Goal: Check status: Check status

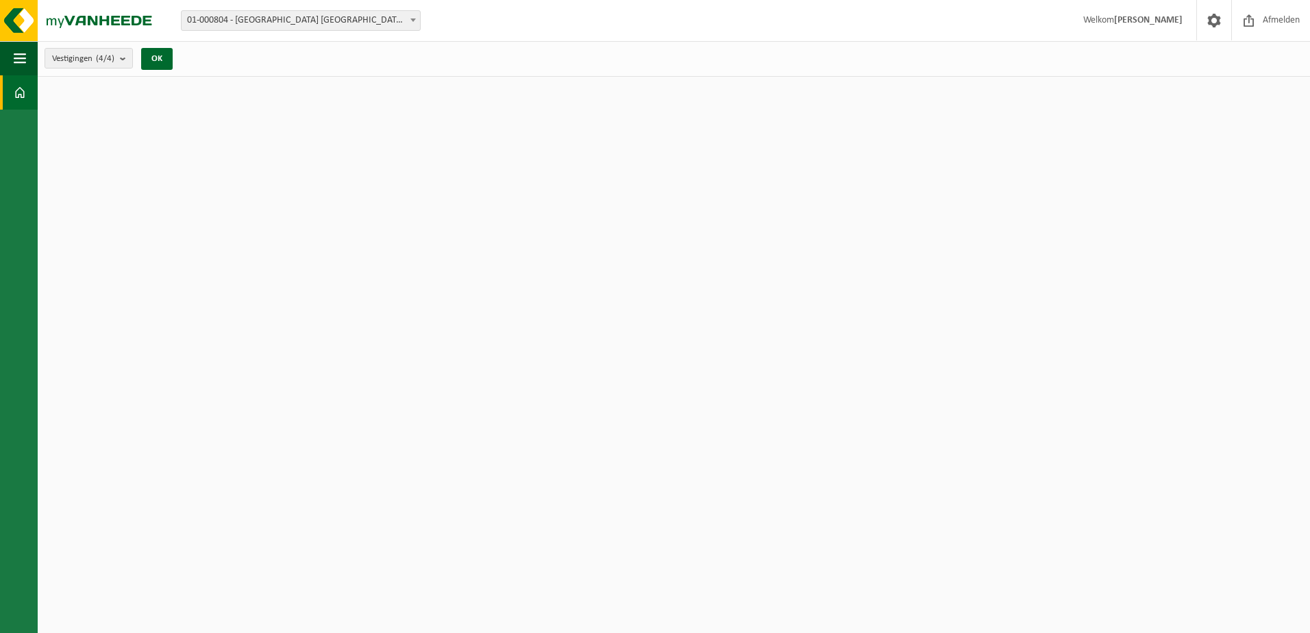
click at [306, 22] on span "01-000804 - [GEOGRAPHIC_DATA] [GEOGRAPHIC_DATA] - [GEOGRAPHIC_DATA]" at bounding box center [301, 20] width 238 height 19
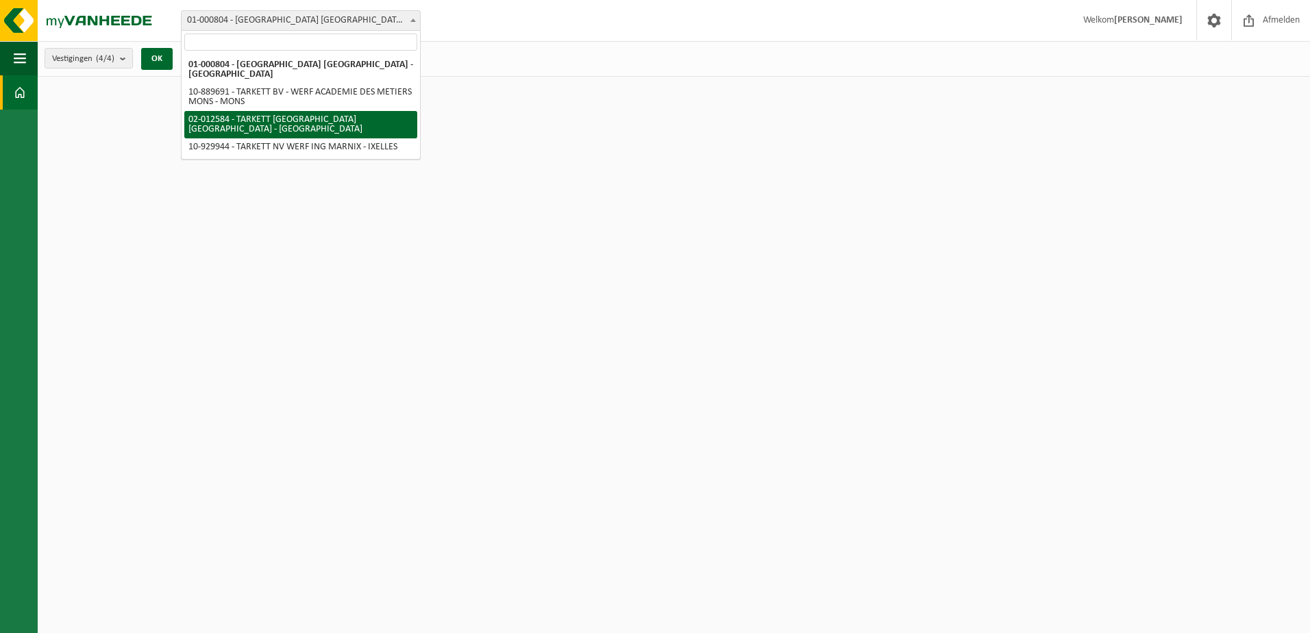
select select "2436"
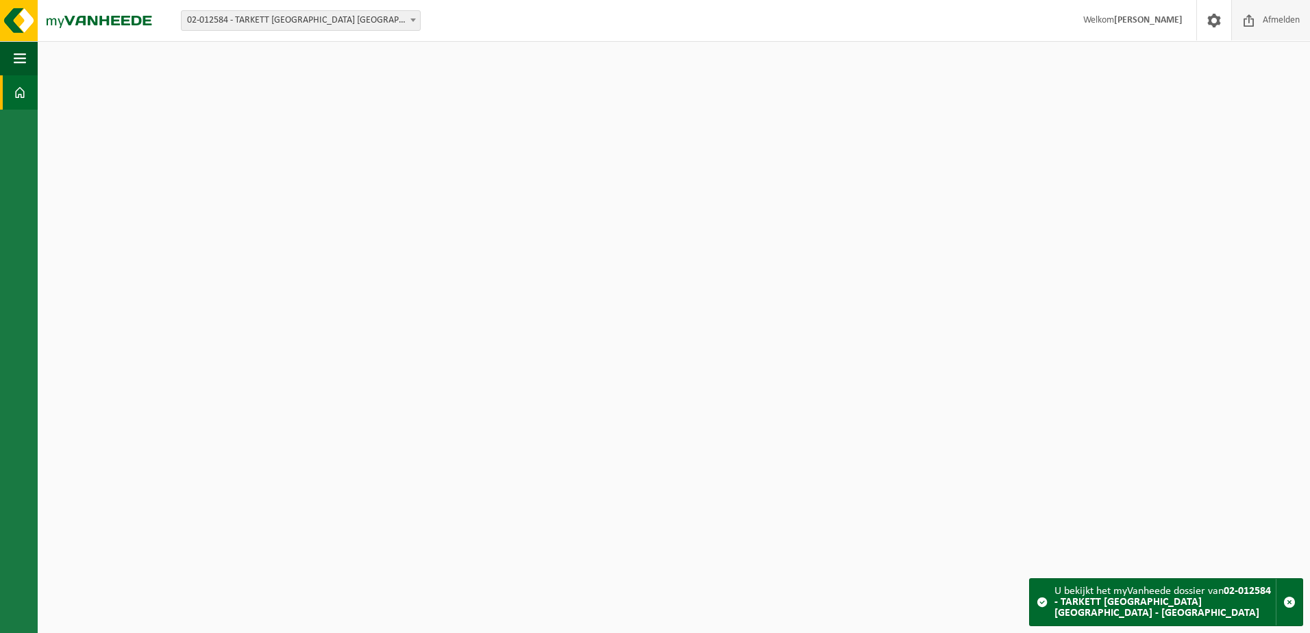
click at [1275, 22] on span "Afmelden" at bounding box center [1281, 20] width 44 height 40
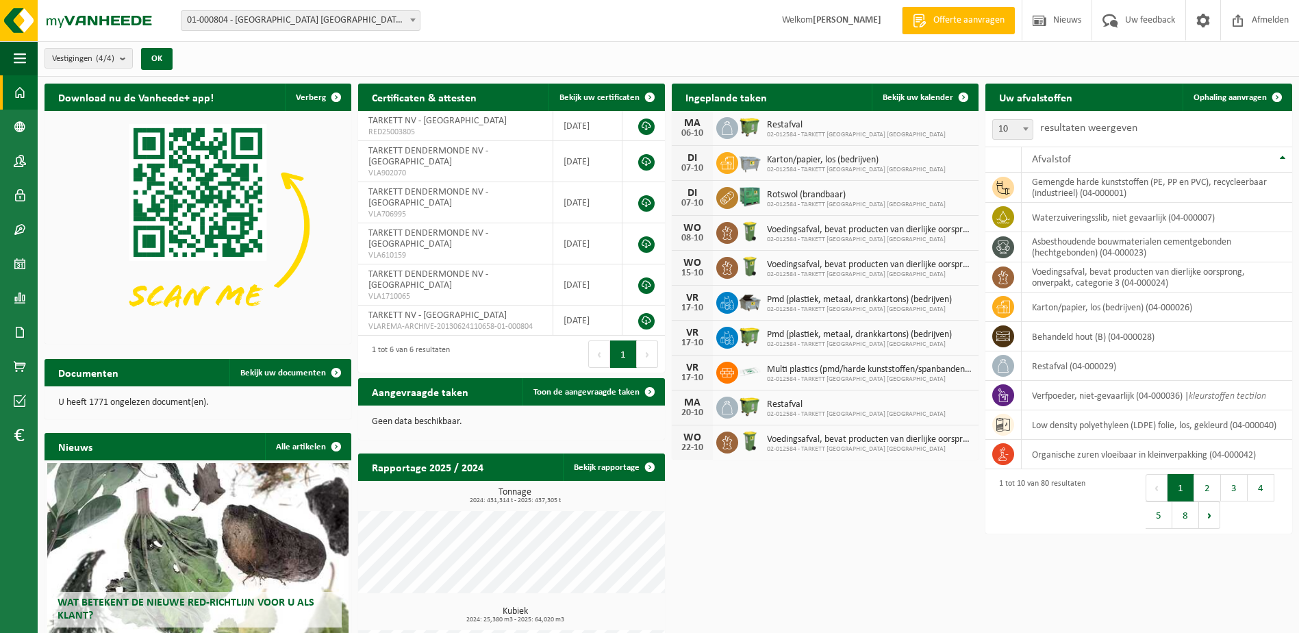
click at [347, 25] on span "01-000804 - [GEOGRAPHIC_DATA] [GEOGRAPHIC_DATA] - [GEOGRAPHIC_DATA]" at bounding box center [301, 20] width 238 height 19
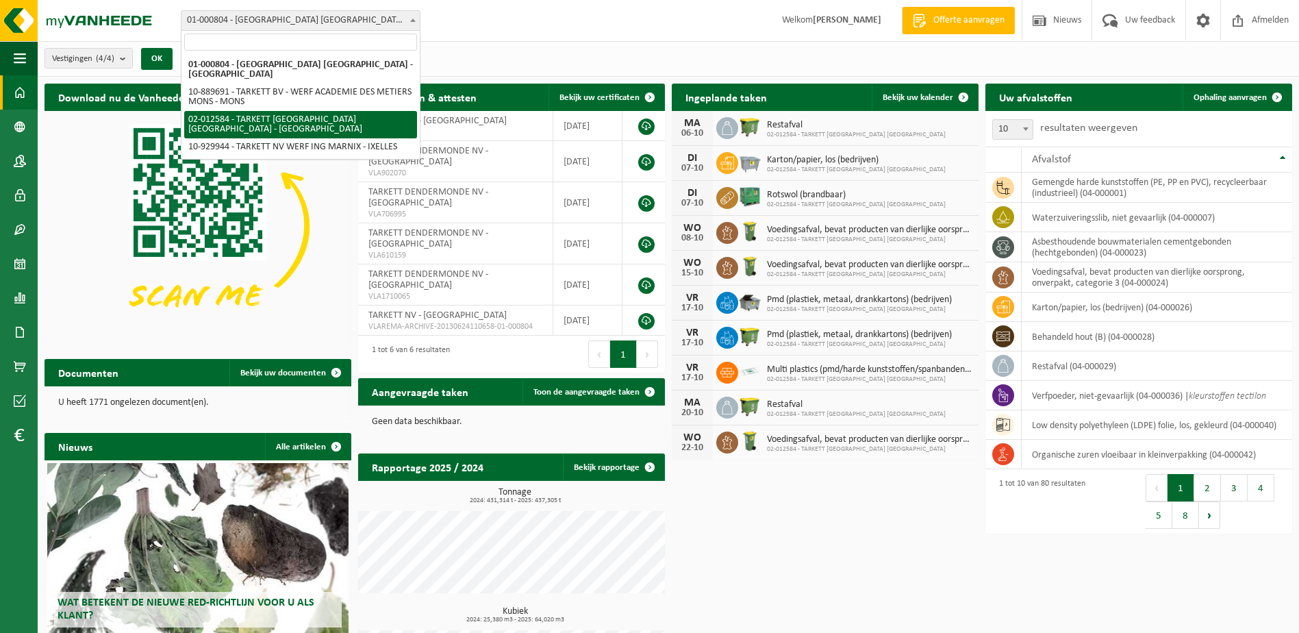
select select "2436"
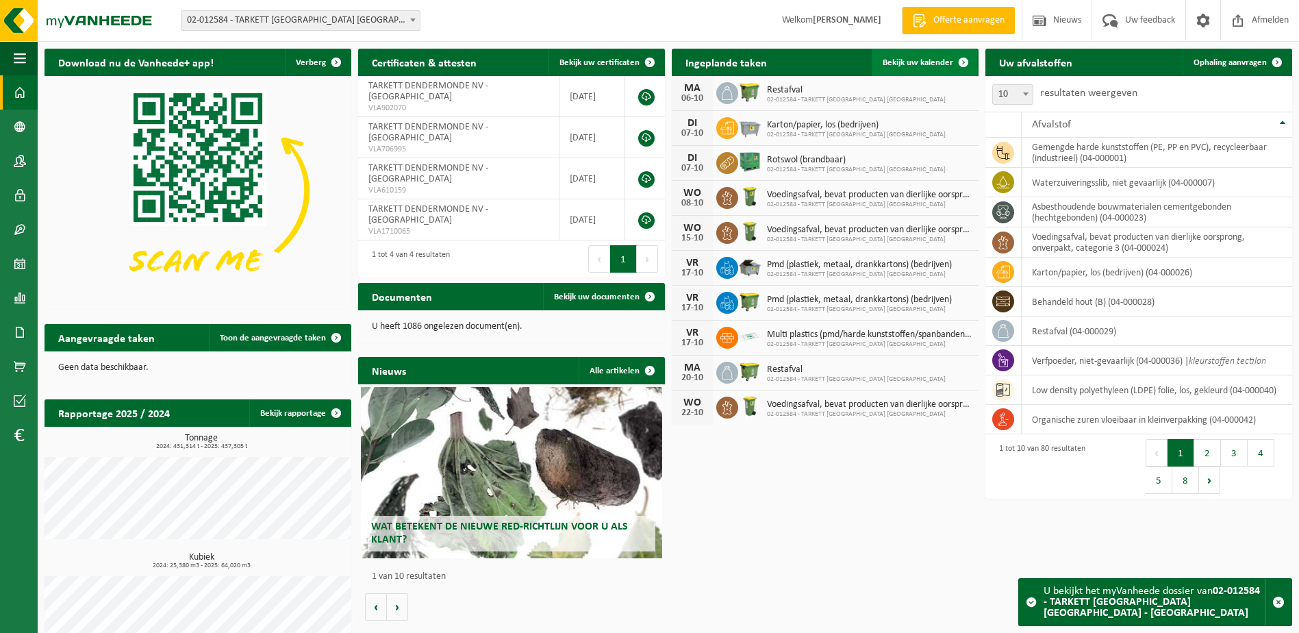
click at [913, 60] on span "Bekijk uw kalender" at bounding box center [918, 62] width 71 height 9
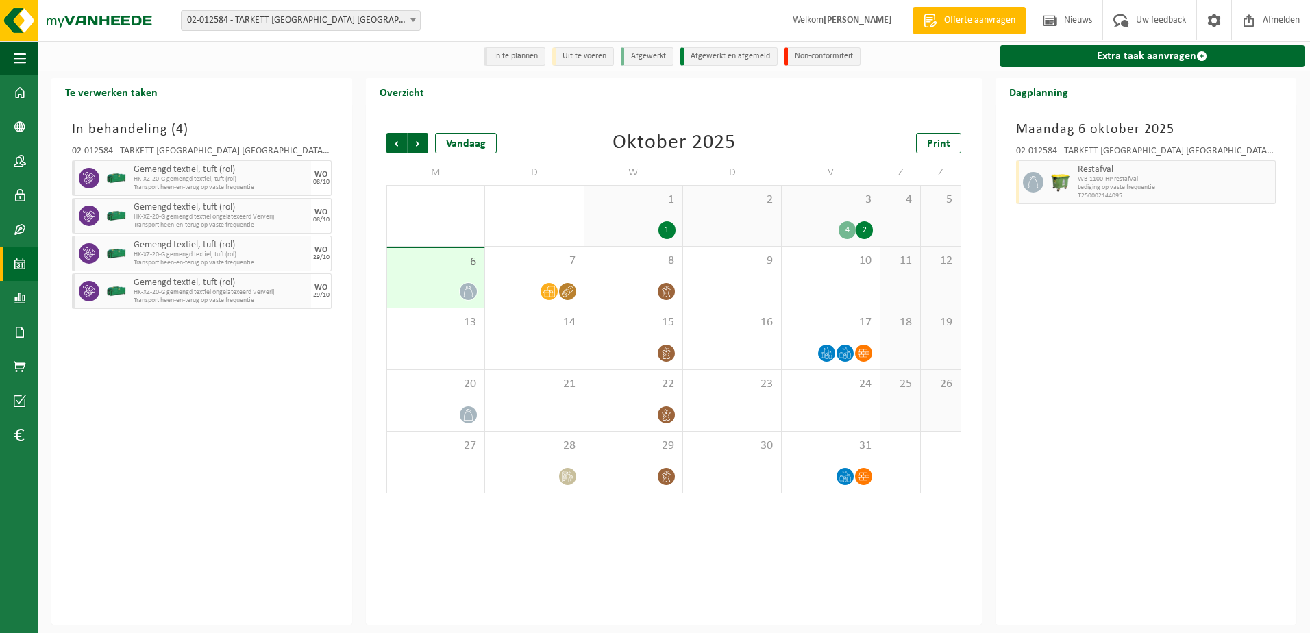
click at [757, 566] on div "Vorige Volgende Vandaag Oktober 2025 Print M D W D V Z Z 29 30 1 1 1 1 2 3 4 2 …" at bounding box center [674, 364] width 616 height 519
click at [515, 266] on span "7" at bounding box center [534, 260] width 84 height 15
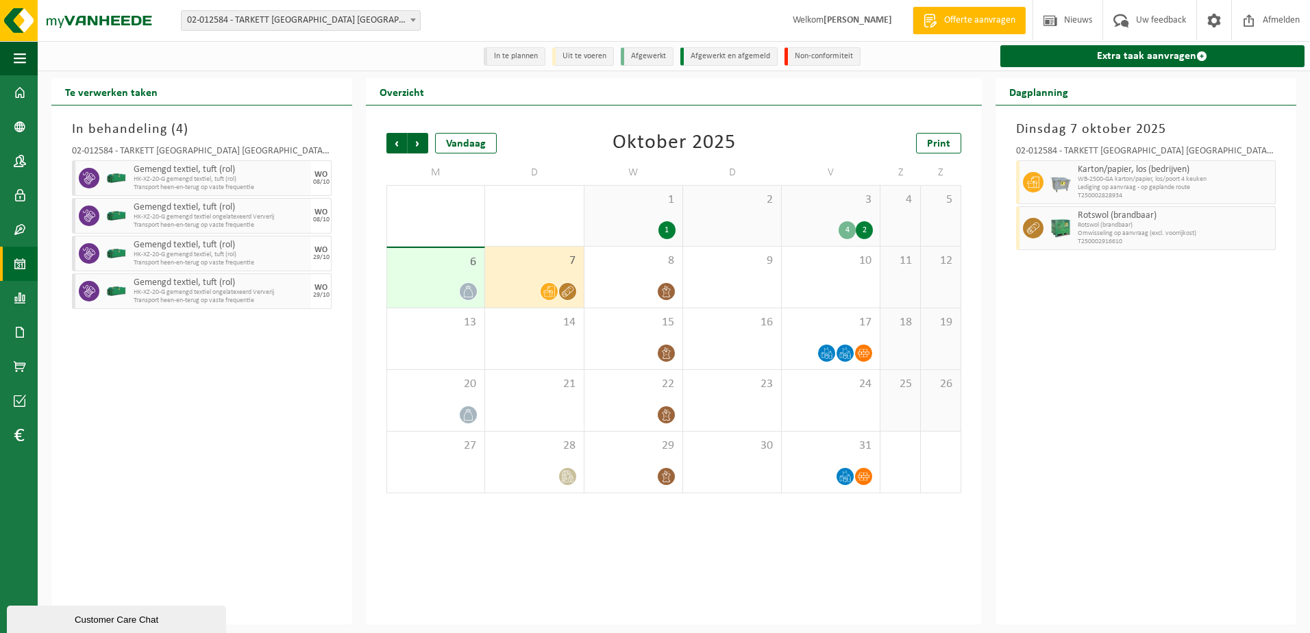
click at [421, 269] on span "6" at bounding box center [436, 262] width 84 height 15
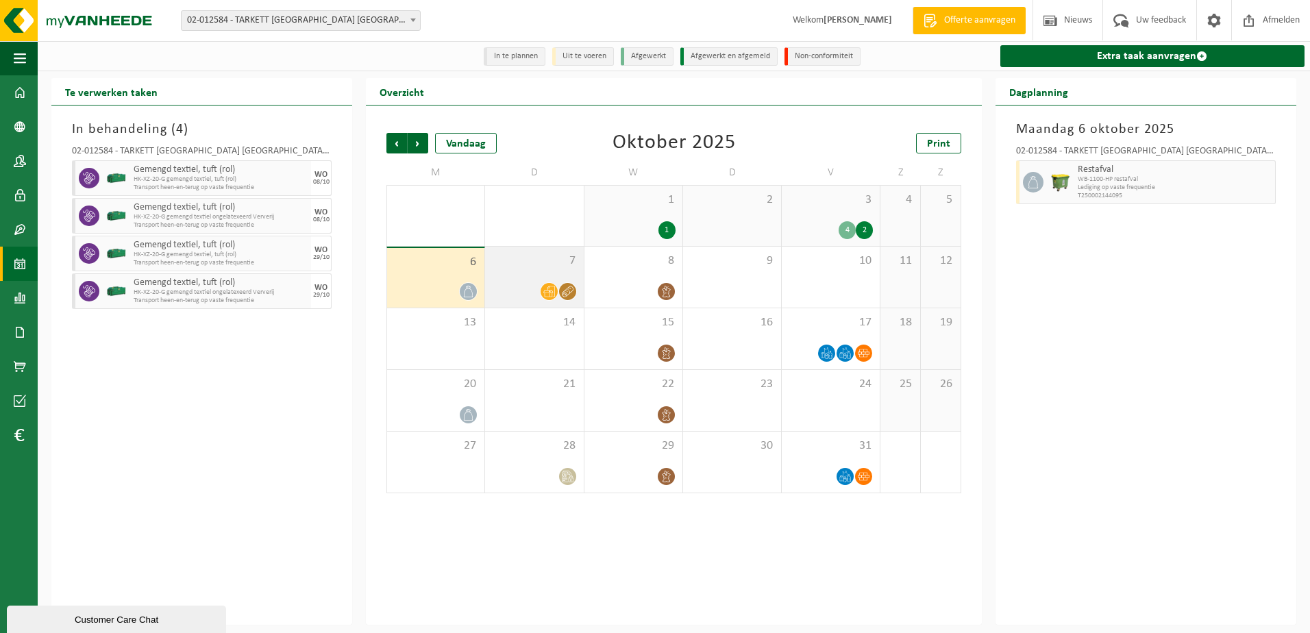
click at [525, 269] on span "7" at bounding box center [534, 260] width 84 height 15
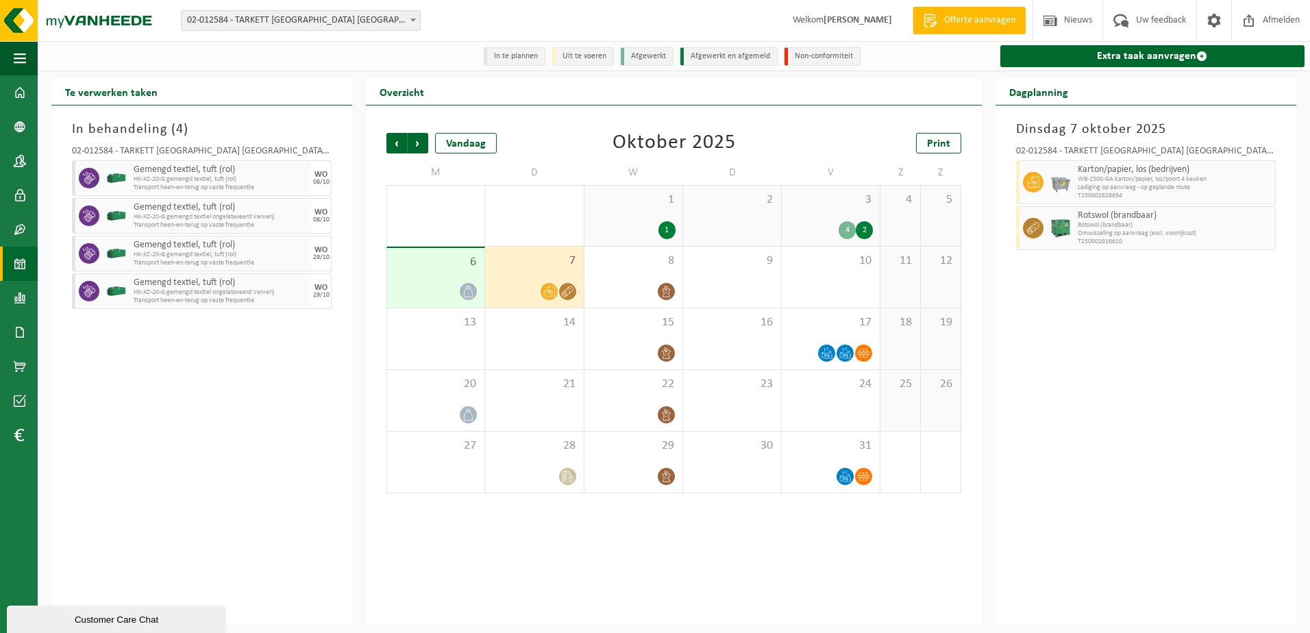
click at [681, 573] on div "Vorige Volgende Vandaag Oktober 2025 Print M D W D V Z Z 29 30 1 1 1 1 2 3 4 2 …" at bounding box center [674, 364] width 616 height 519
